Goal: Information Seeking & Learning: Learn about a topic

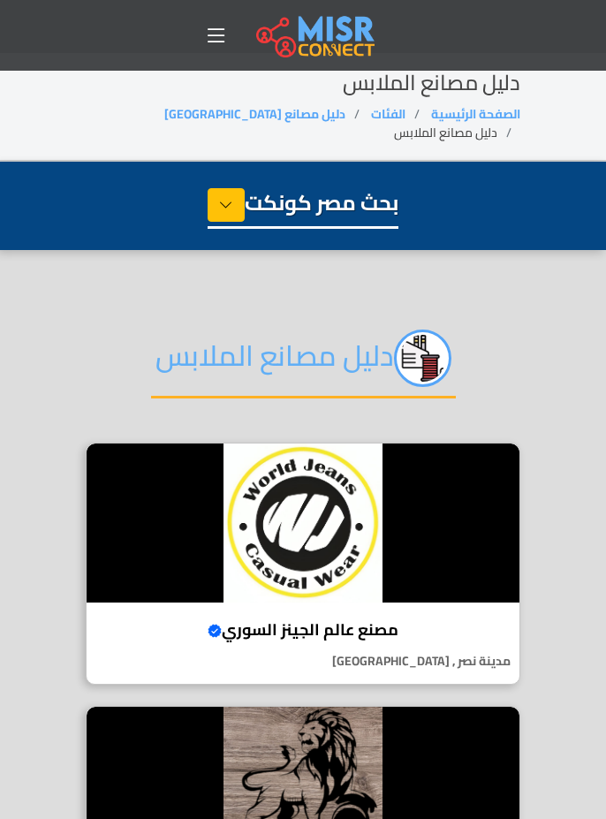
select select "**********"
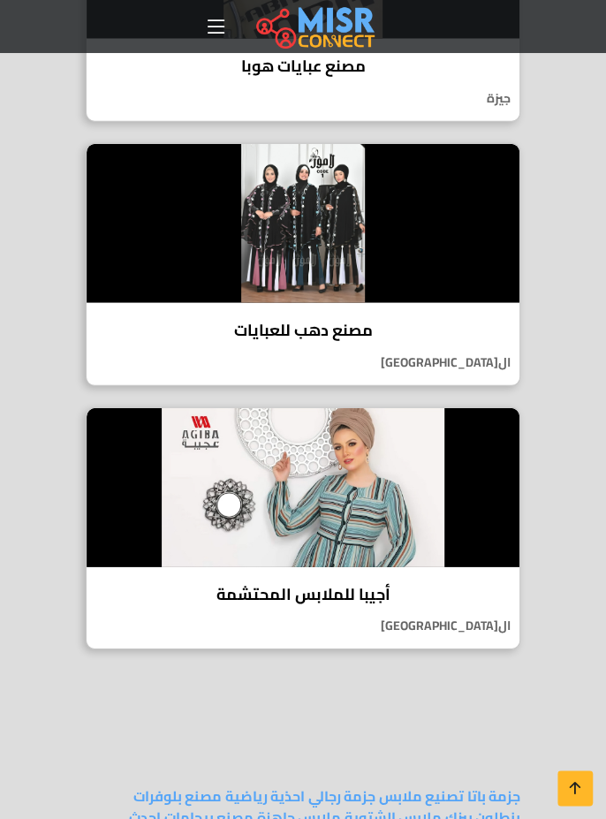
scroll to position [3446, 0]
click at [353, 585] on h4 "أجيبا للملابس المحتشمة" at bounding box center [303, 594] width 406 height 19
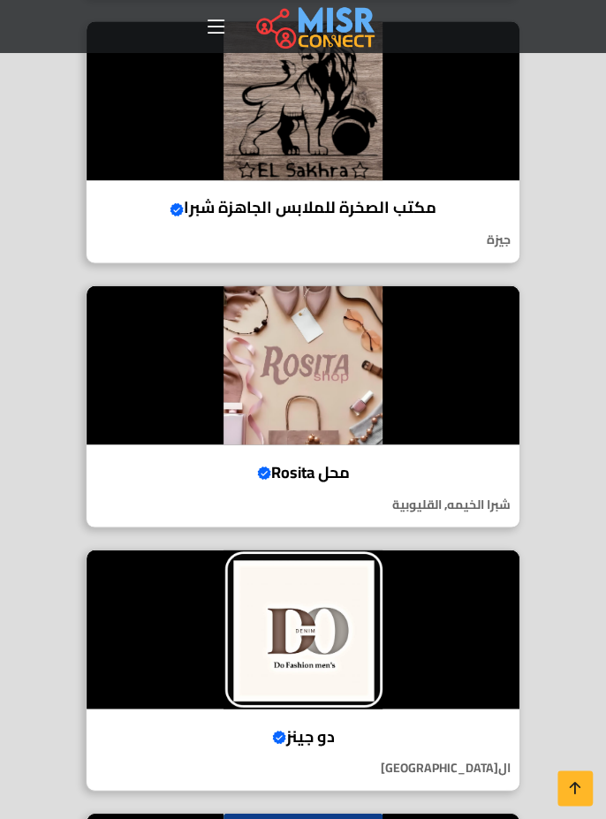
scroll to position [0, 0]
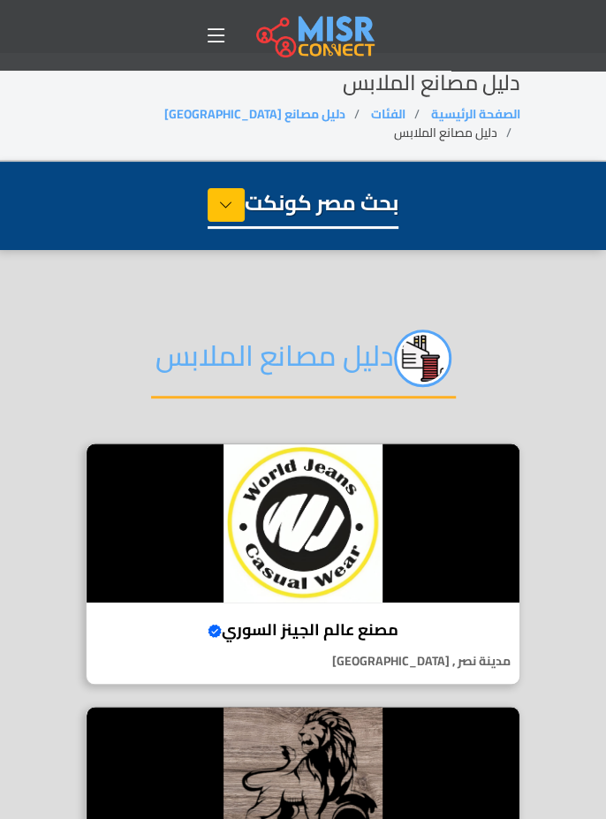
click at [351, 621] on h4 "مصنع عالم الجينز السوري Verified account" at bounding box center [303, 629] width 406 height 19
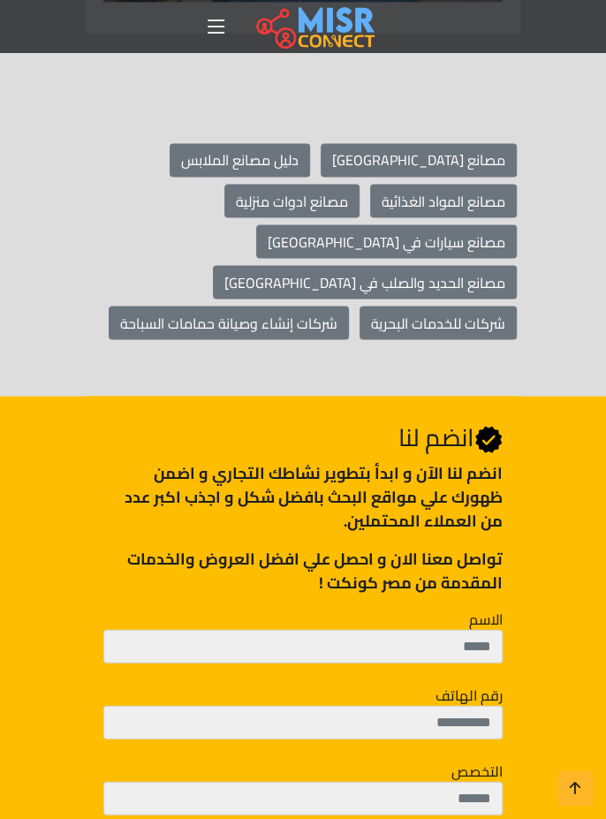
scroll to position [5126, 0]
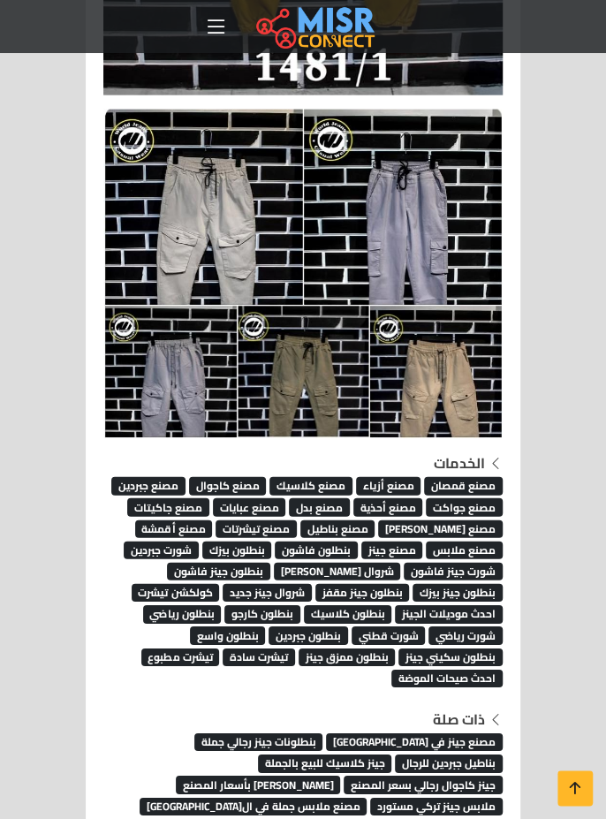
scroll to position [5512, 0]
